Goal: Information Seeking & Learning: Learn about a topic

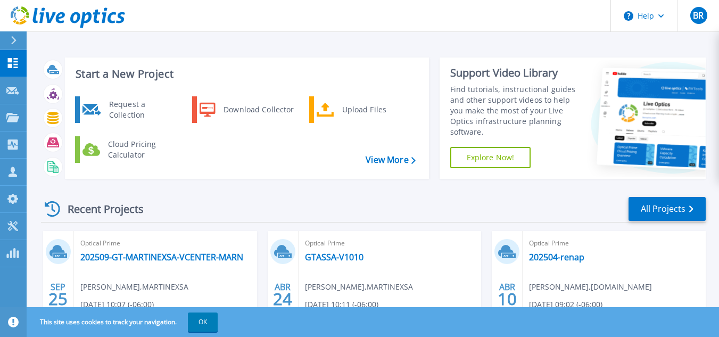
scroll to position [106, 0]
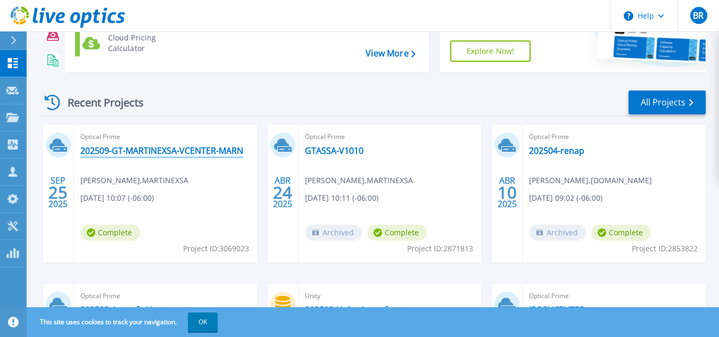
click at [185, 146] on link "202509-GT-MARTINEXSA-VCENTER-MARN" at bounding box center [161, 150] width 163 height 11
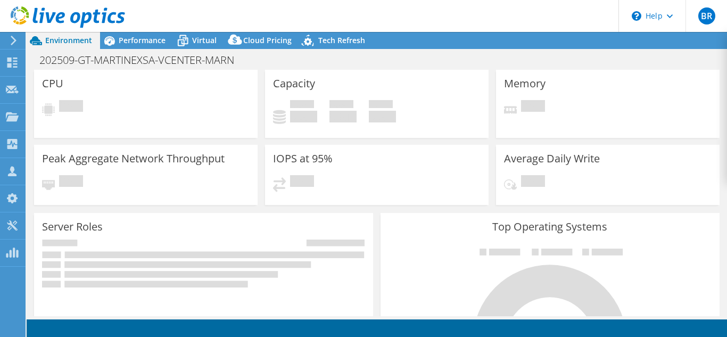
select select "USD"
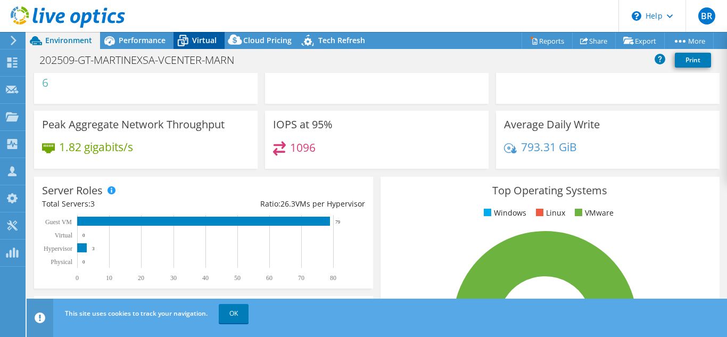
scroll to position [53, 0]
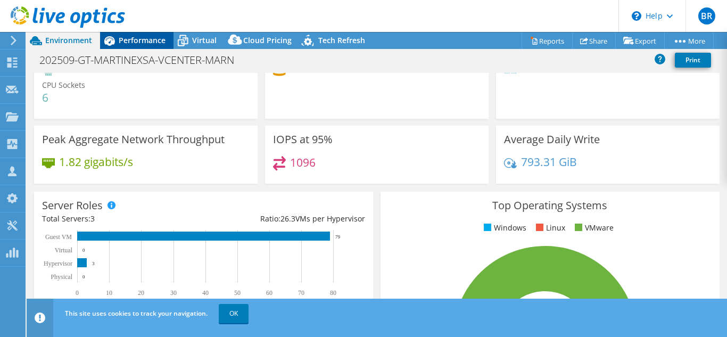
click at [156, 42] on span "Performance" at bounding box center [142, 40] width 47 height 10
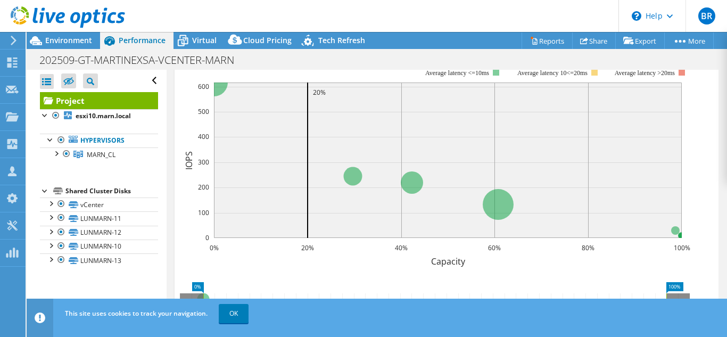
scroll to position [214, 0]
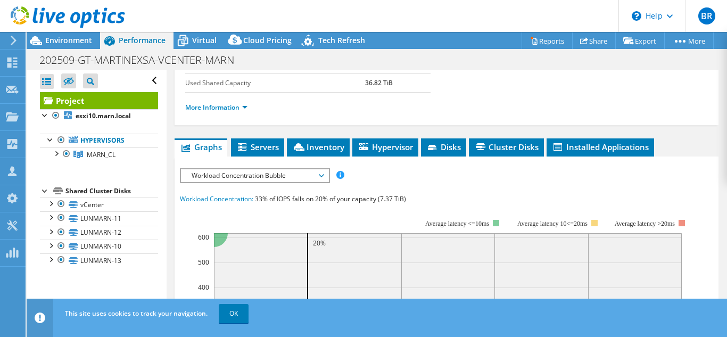
click at [326, 137] on div "Project Details Prepared for: Gilberto Garcia, ggarcia@martinexsa.com Account M…" at bounding box center [447, 246] width 560 height 780
click at [321, 148] on span "Inventory" at bounding box center [318, 147] width 52 height 11
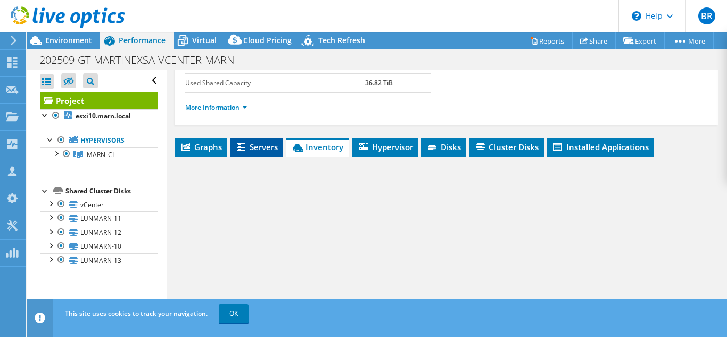
click at [263, 148] on span "Servers" at bounding box center [256, 147] width 43 height 11
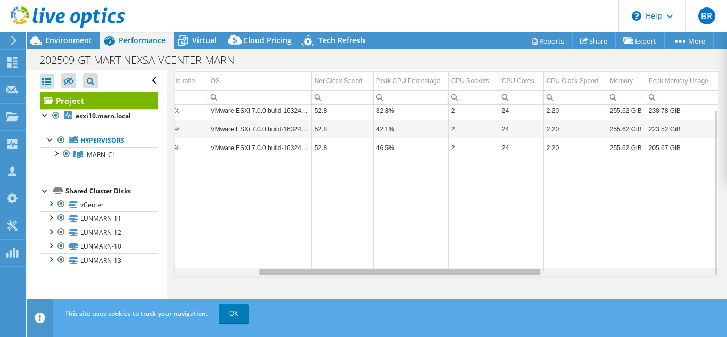
scroll to position [0, 0]
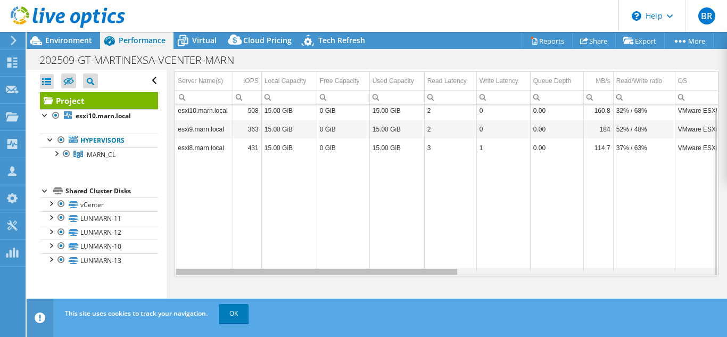
drag, startPoint x: 444, startPoint y: 274, endPoint x: 219, endPoint y: 234, distance: 228.9
click at [219, 234] on body "BR Partner Team Member Brandon Roca broca@martinexsa.com martinexa.com My Profi…" at bounding box center [363, 168] width 727 height 337
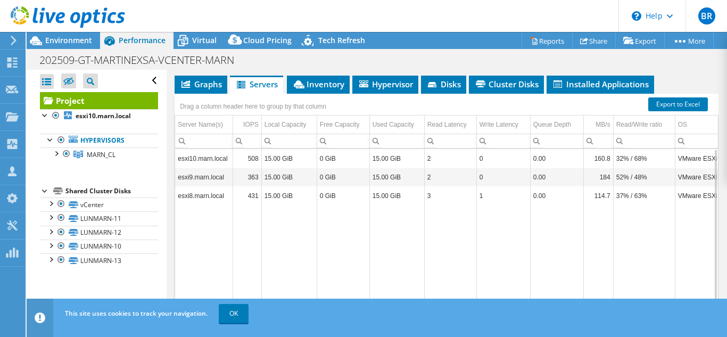
scroll to position [214, 0]
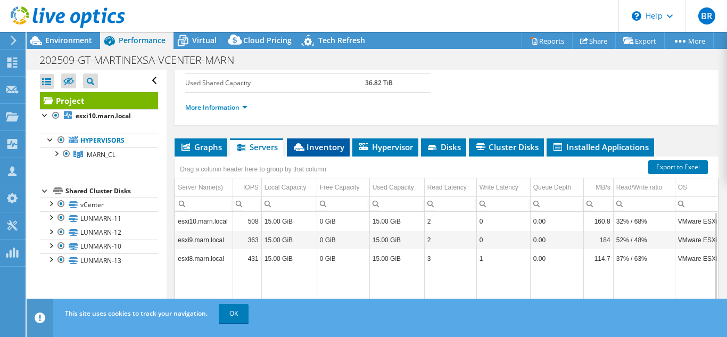
click at [313, 152] on span "Inventory" at bounding box center [318, 147] width 52 height 11
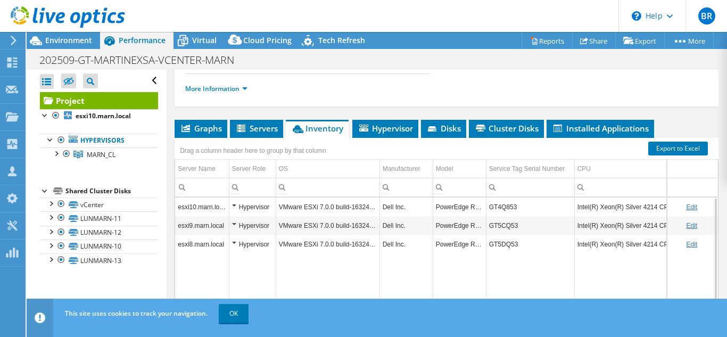
scroll to position [0, 0]
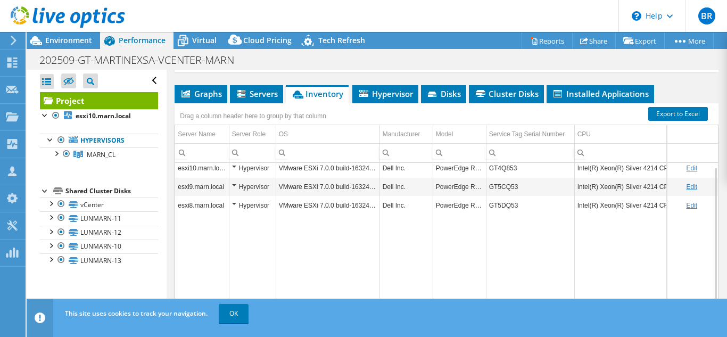
click at [489, 169] on td "GT4Q853" at bounding box center [530, 168] width 88 height 19
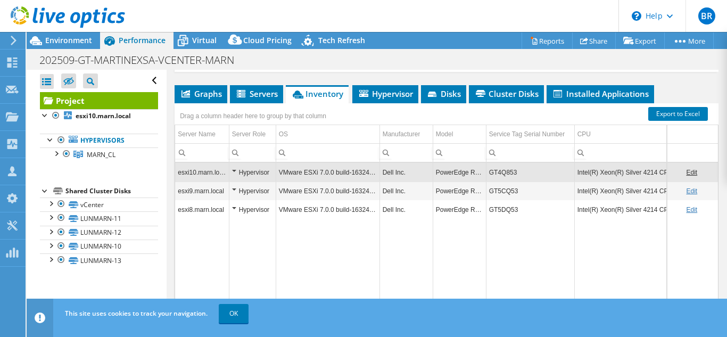
click at [510, 212] on td "GT5DQ53" at bounding box center [530, 209] width 88 height 19
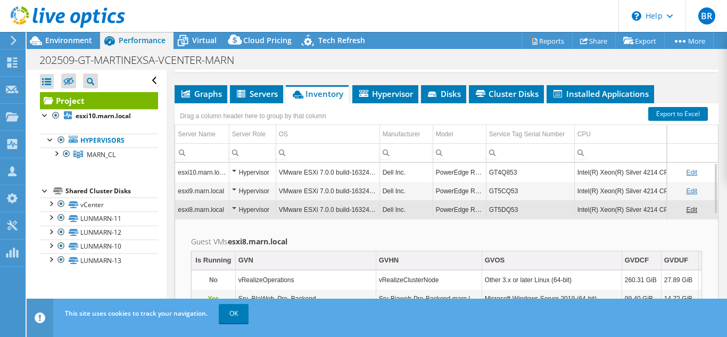
click at [499, 183] on td "GT5CQ53" at bounding box center [530, 191] width 88 height 19
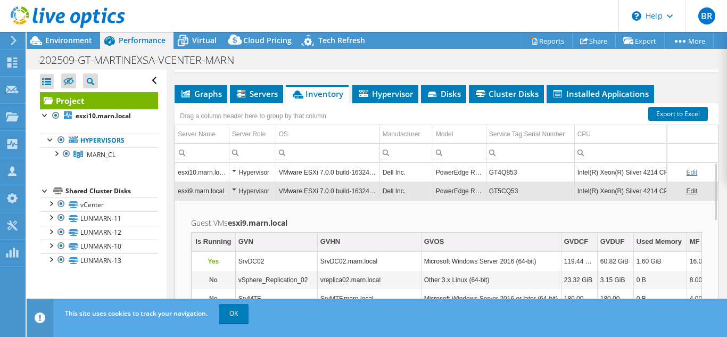
click at [502, 181] on td "GT4Q853" at bounding box center [530, 172] width 88 height 19
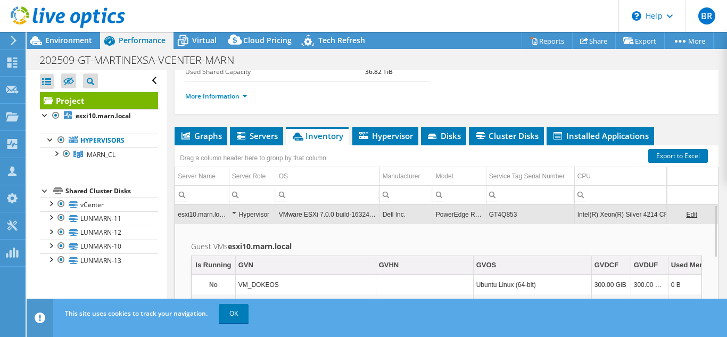
scroll to position [214, 0]
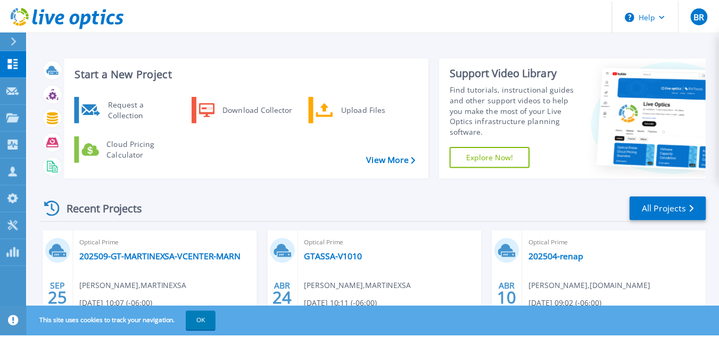
scroll to position [106, 0]
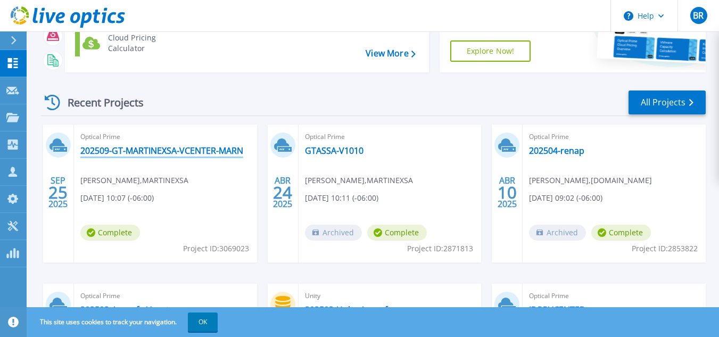
click at [168, 155] on link "202509-GT-MARTINEXSA-VCENTER-MARN" at bounding box center [161, 150] width 163 height 11
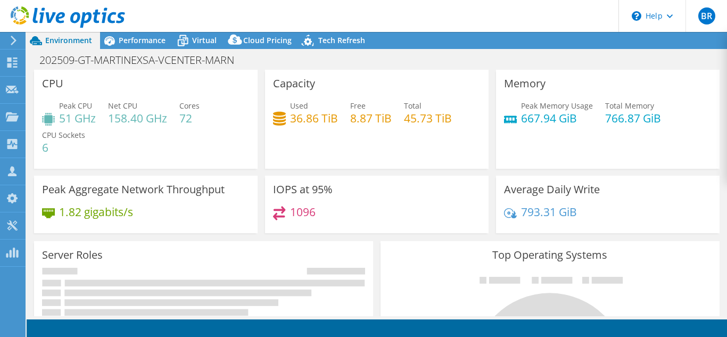
select select "USD"
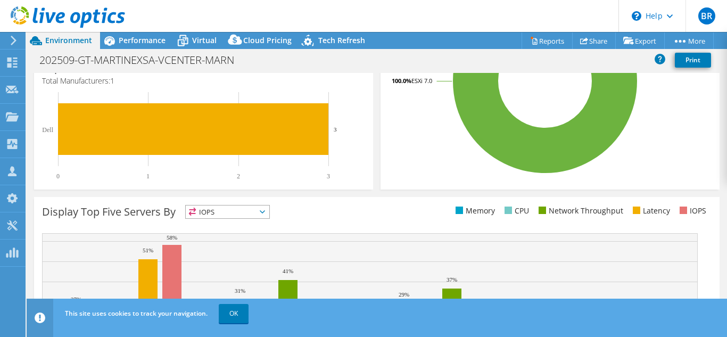
scroll to position [243, 0]
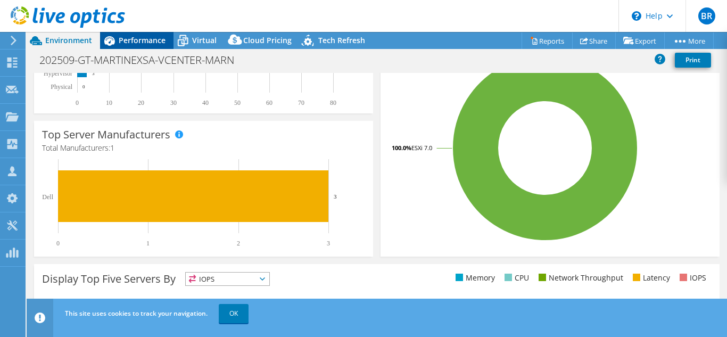
click at [133, 43] on span "Performance" at bounding box center [142, 40] width 47 height 10
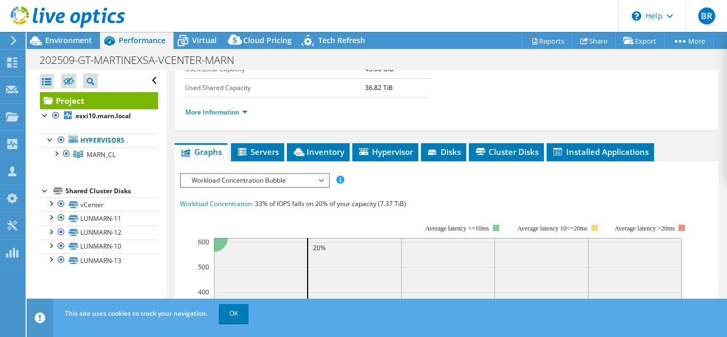
scroll to position [213, 0]
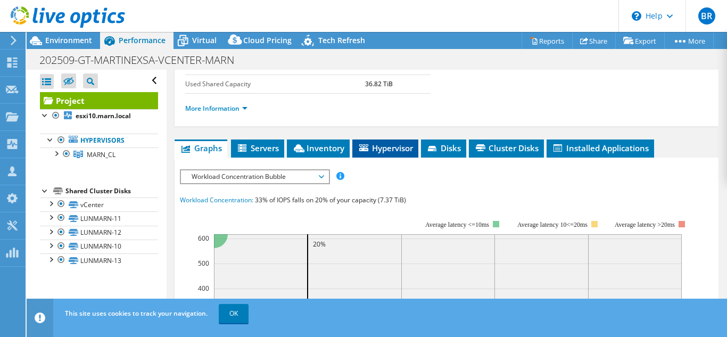
click at [381, 145] on span "Hypervisor" at bounding box center [385, 148] width 55 height 11
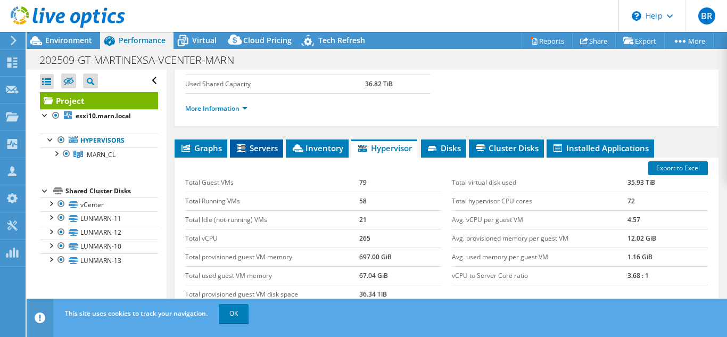
click at [272, 153] on li "Servers" at bounding box center [256, 149] width 53 height 18
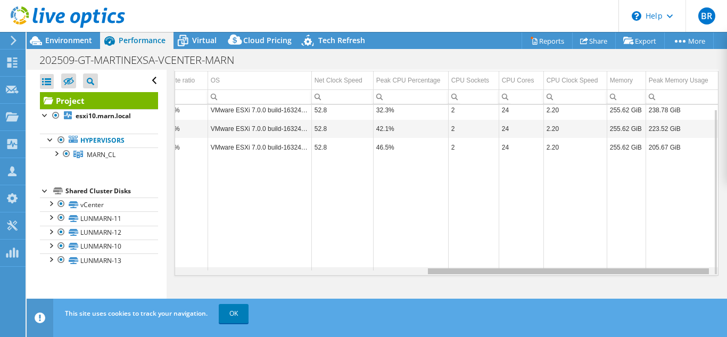
scroll to position [0, 148]
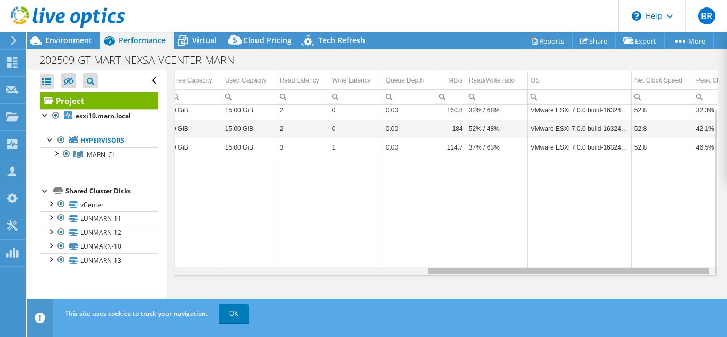
drag, startPoint x: 463, startPoint y: 277, endPoint x: 549, endPoint y: 273, distance: 86.3
click at [549, 273] on body "BR Partner Team Member Brandon Roca broca@martinexsa.com martinexa.com My Profi…" at bounding box center [363, 168] width 727 height 337
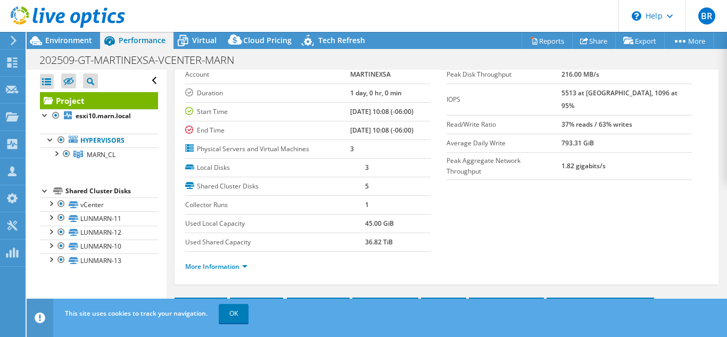
scroll to position [161, 0]
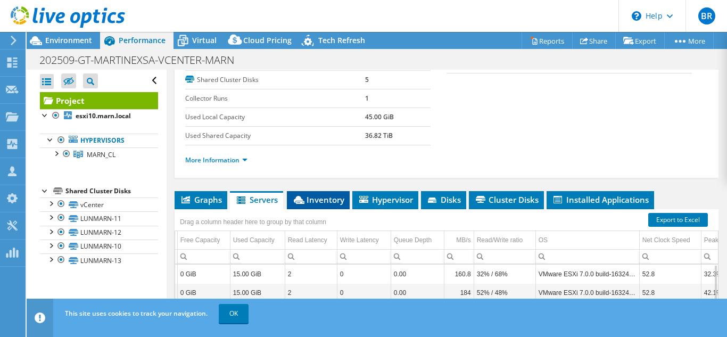
click at [313, 195] on span "Inventory" at bounding box center [318, 199] width 52 height 11
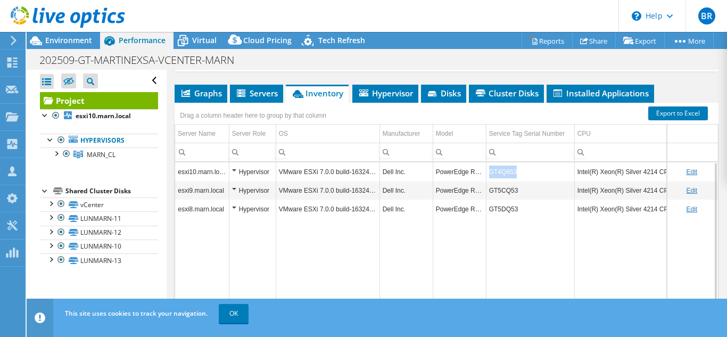
drag, startPoint x: 525, startPoint y: 171, endPoint x: 486, endPoint y: 170, distance: 39.4
click at [486, 170] on tr "esxi10.marn.local Hypervisor VMware ESXi 7.0.0 build-16324942 Dell Inc. PowerEd…" at bounding box center [576, 171] width 803 height 19
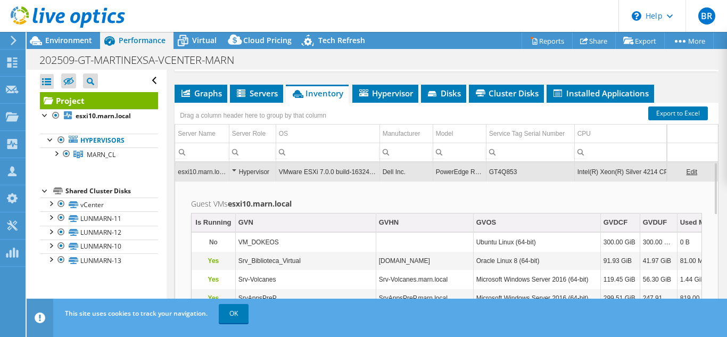
drag, startPoint x: 486, startPoint y: 170, endPoint x: 453, endPoint y: 207, distance: 49.4
click at [453, 207] on h2 "Guest VMs esxi10.marn.local" at bounding box center [446, 204] width 511 height 13
click at [528, 178] on td "GT4Q853" at bounding box center [530, 171] width 88 height 19
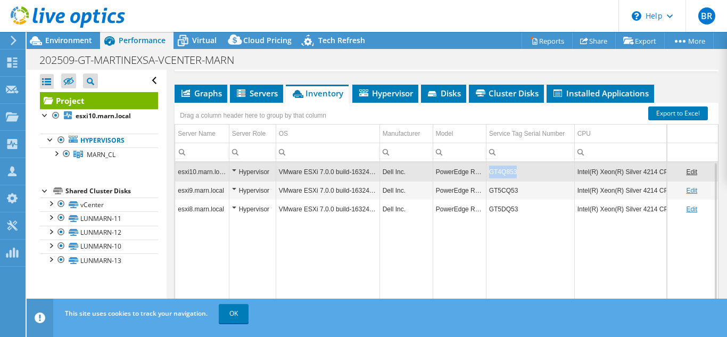
copy td "GT4Q853"
drag, startPoint x: 491, startPoint y: 172, endPoint x: 519, endPoint y: 175, distance: 27.9
click at [519, 175] on td "GT4Q853" at bounding box center [530, 171] width 88 height 19
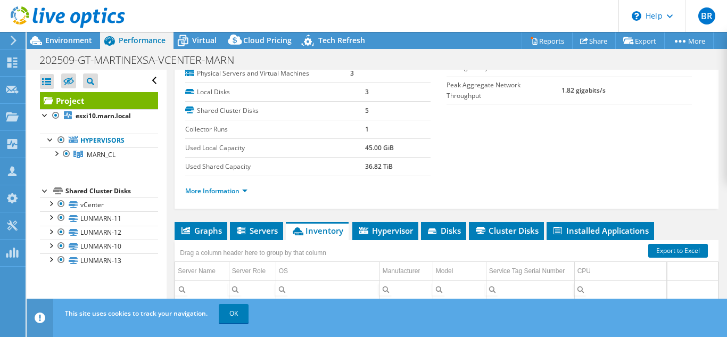
scroll to position [160, 0]
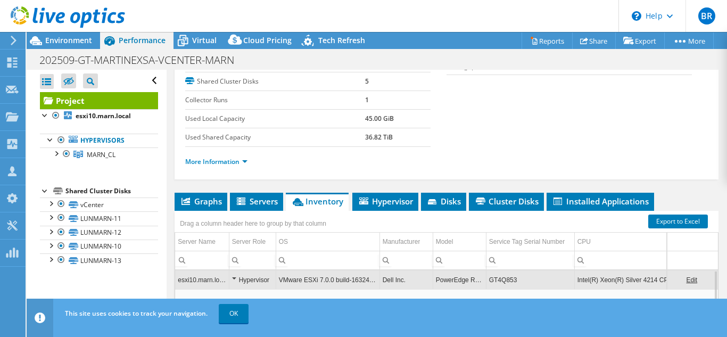
click at [232, 275] on div "Hypervisor" at bounding box center [252, 280] width 41 height 13
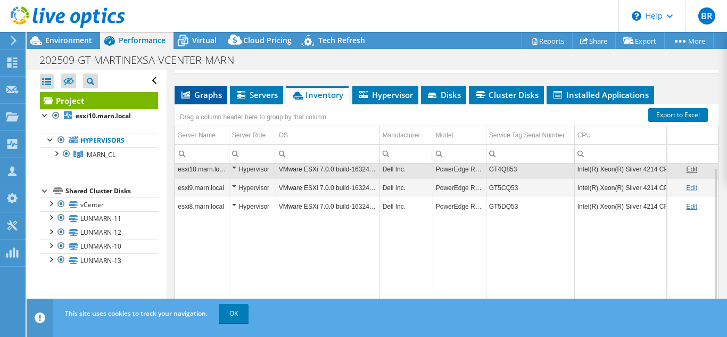
scroll to position [213, 0]
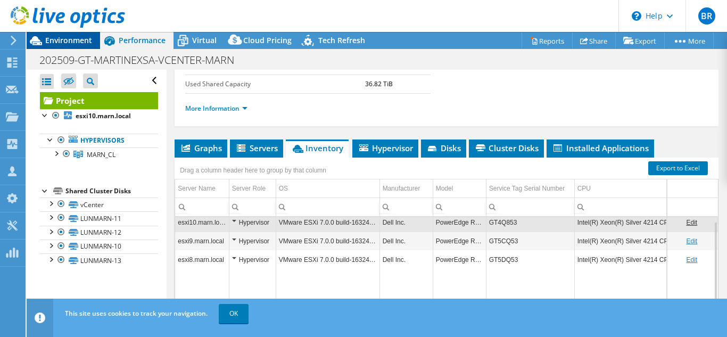
click at [50, 38] on span "Environment" at bounding box center [68, 40] width 47 height 10
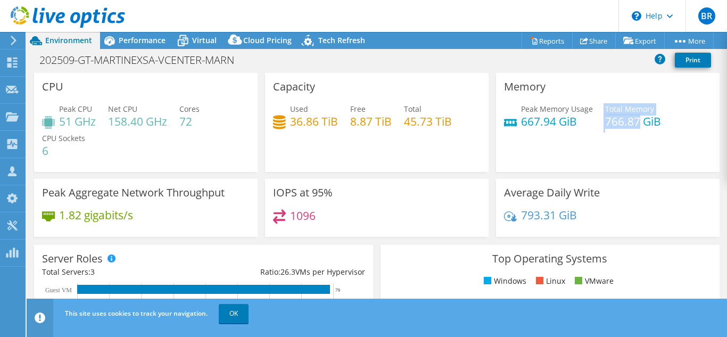
drag, startPoint x: 597, startPoint y: 120, endPoint x: 633, endPoint y: 120, distance: 35.7
click at [633, 120] on div "Peak Memory Usage 667.94 GiB Total Memory 766.87 GiB" at bounding box center [608, 120] width 208 height 35
click at [622, 142] on div "Memory Peak Memory Usage 667.94 GiB Total Memory 766.87 GiB" at bounding box center [608, 122] width 224 height 99
drag, startPoint x: 603, startPoint y: 118, endPoint x: 635, endPoint y: 122, distance: 32.2
click at [635, 122] on h4 "766.87 GiB" at bounding box center [633, 122] width 56 height 12
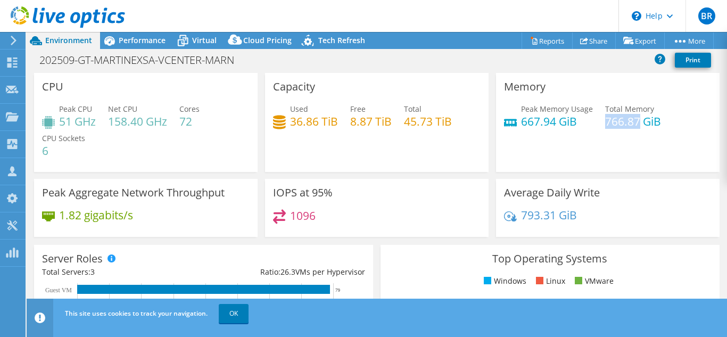
copy h4 "766.87"
drag, startPoint x: 630, startPoint y: 147, endPoint x: 608, endPoint y: 177, distance: 37.7
click at [630, 147] on div "Memory Peak Memory Usage 667.94 GiB Total Memory 766.87 GiB" at bounding box center [608, 122] width 224 height 99
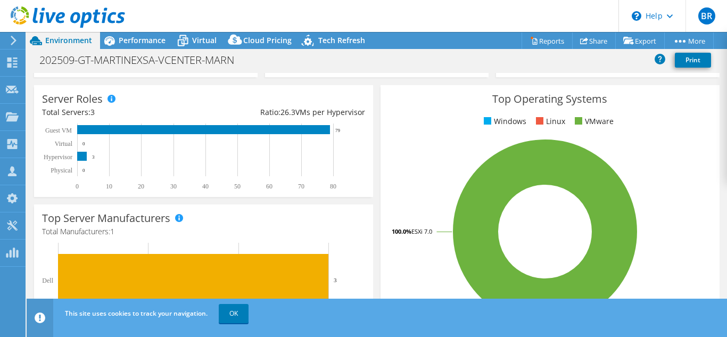
scroll to position [266, 0]
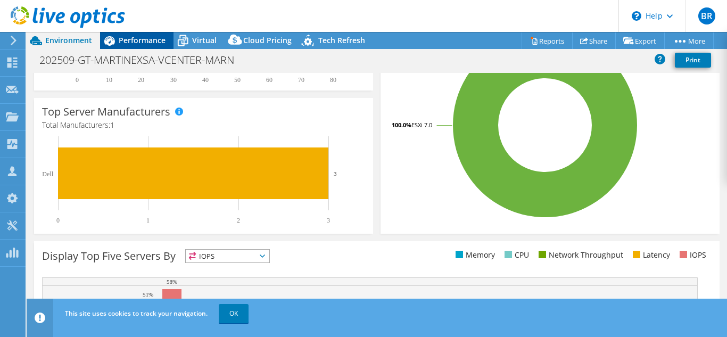
click at [159, 38] on span "Performance" at bounding box center [142, 40] width 47 height 10
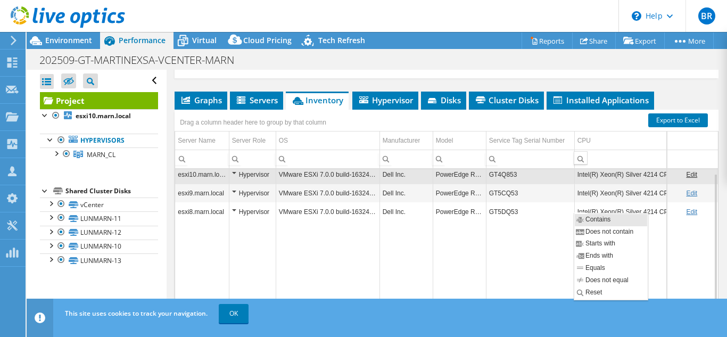
scroll to position [319, 0]
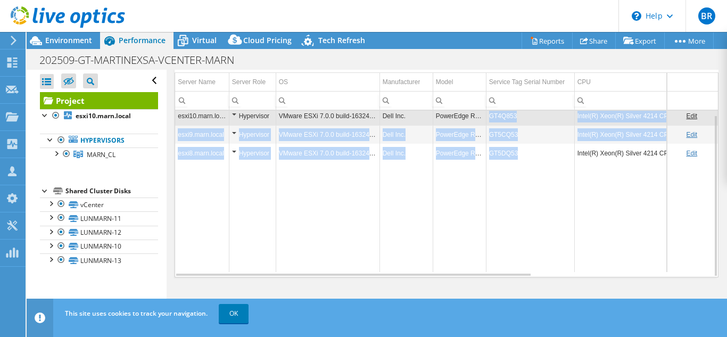
drag, startPoint x: 489, startPoint y: 114, endPoint x: 523, endPoint y: 151, distance: 50.1
click at [523, 151] on tbody "esxi10.marn.local Hypervisor VMware ESXi 7.0.0 build-16324942 Dell Inc. PowerEd…" at bounding box center [576, 189] width 803 height 166
copy tbody "GT4Q853 Intel(R) Xeon(R) Silver 4214 CPU @ 2.20GHz 2.19 GHz 2 24 27 255.62 GiB …"
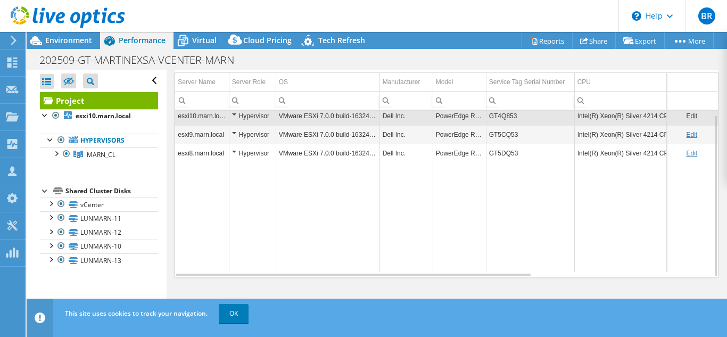
click at [498, 192] on td "Data grid" at bounding box center [530, 217] width 88 height 110
drag, startPoint x: 522, startPoint y: 184, endPoint x: 512, endPoint y: 176, distance: 12.5
click at [513, 191] on td "Data grid" at bounding box center [530, 217] width 88 height 110
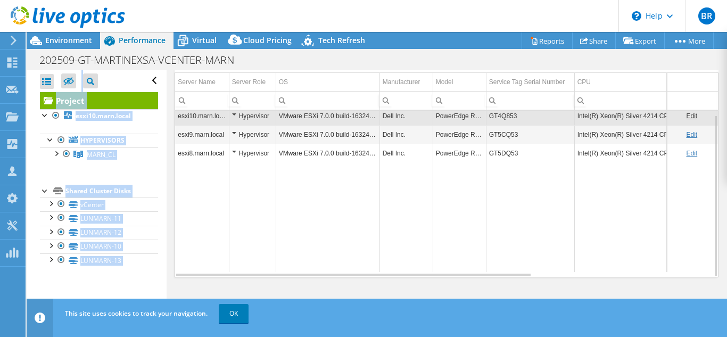
scroll to position [261, 0]
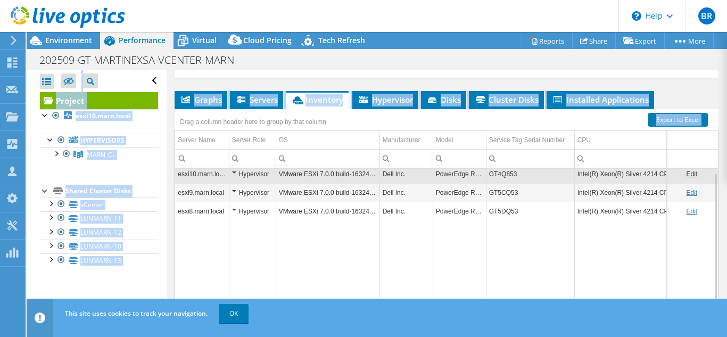
drag, startPoint x: 487, startPoint y: 68, endPoint x: 491, endPoint y: 114, distance: 46.0
click at [491, 114] on div "Project Actions Project Actions Reports Share Export vSAN ReadyNode Sizer" at bounding box center [377, 184] width 701 height 305
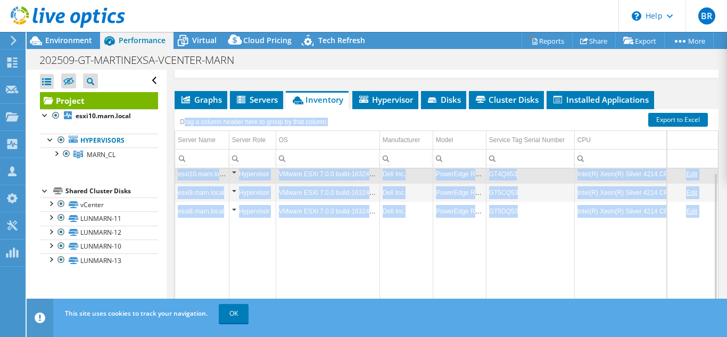
drag, startPoint x: 183, startPoint y: 128, endPoint x: 677, endPoint y: 228, distance: 504.2
click at [677, 228] on div "Drag a column header here to group by that column Server Name Server Role OS Ma…" at bounding box center [447, 222] width 544 height 226
copy div "rag a column header here to group by that column Server Name Server Role OS Man…"
click at [296, 250] on td "Data grid" at bounding box center [328, 275] width 104 height 110
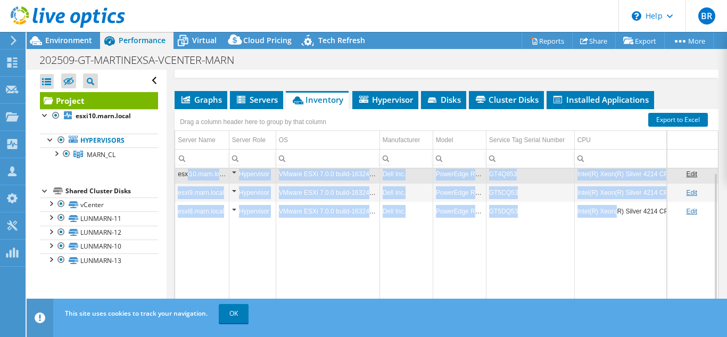
drag, startPoint x: 186, startPoint y: 170, endPoint x: 617, endPoint y: 207, distance: 432.9
click at [617, 207] on tbody "esxi10.marn.local Hypervisor VMware ESXi 7.0.0 build-16324942 Dell Inc. PowerEd…" at bounding box center [576, 248] width 803 height 166
copy tbody "i10.marn.local Hypervisor VMware ESXi 7.0.0 build-16324942 Dell Inc. PowerEdge …"
